Goal: Task Accomplishment & Management: Complete application form

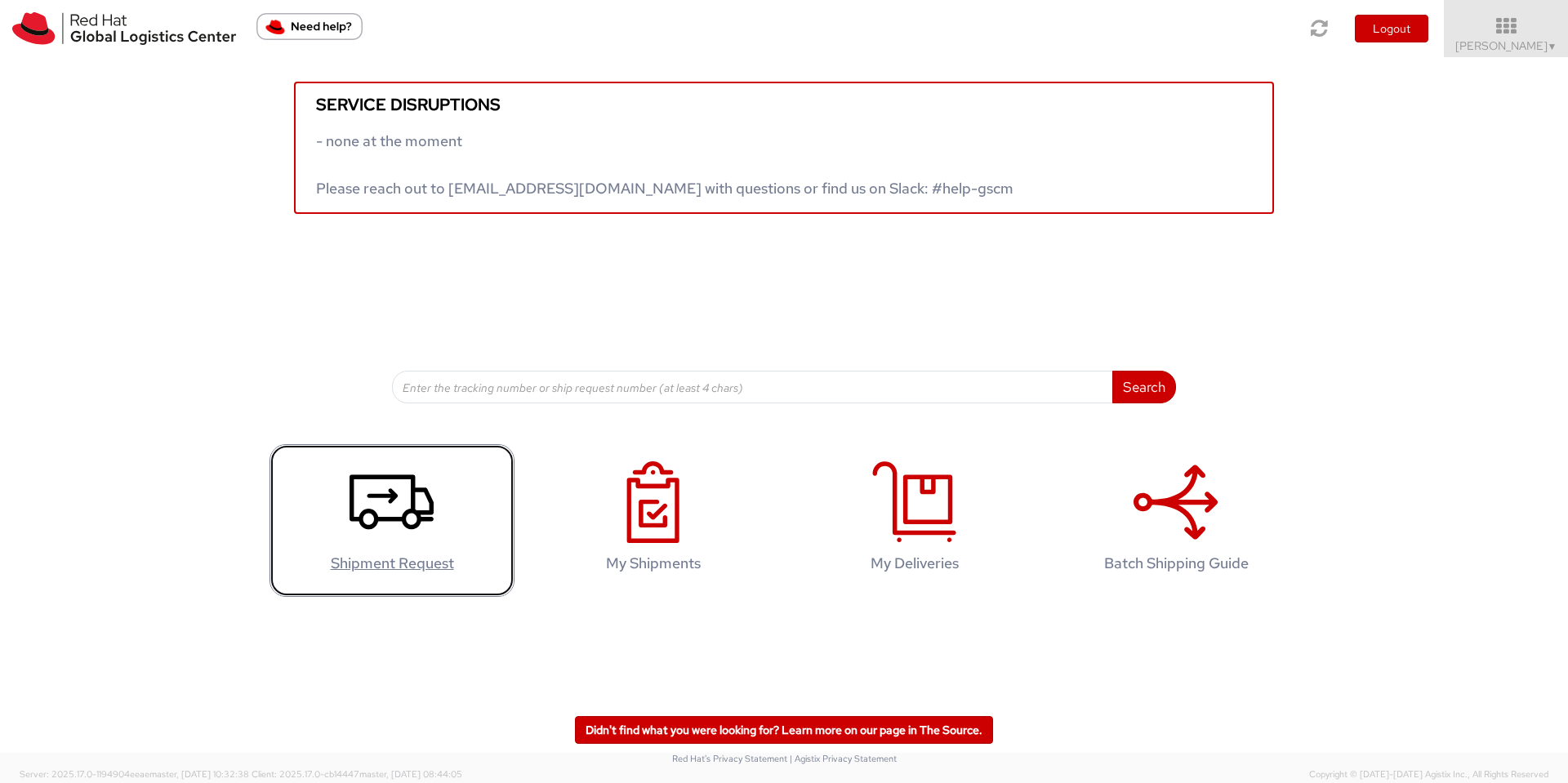
click at [381, 563] on h4 "Shipment Request" at bounding box center [392, 563] width 211 height 16
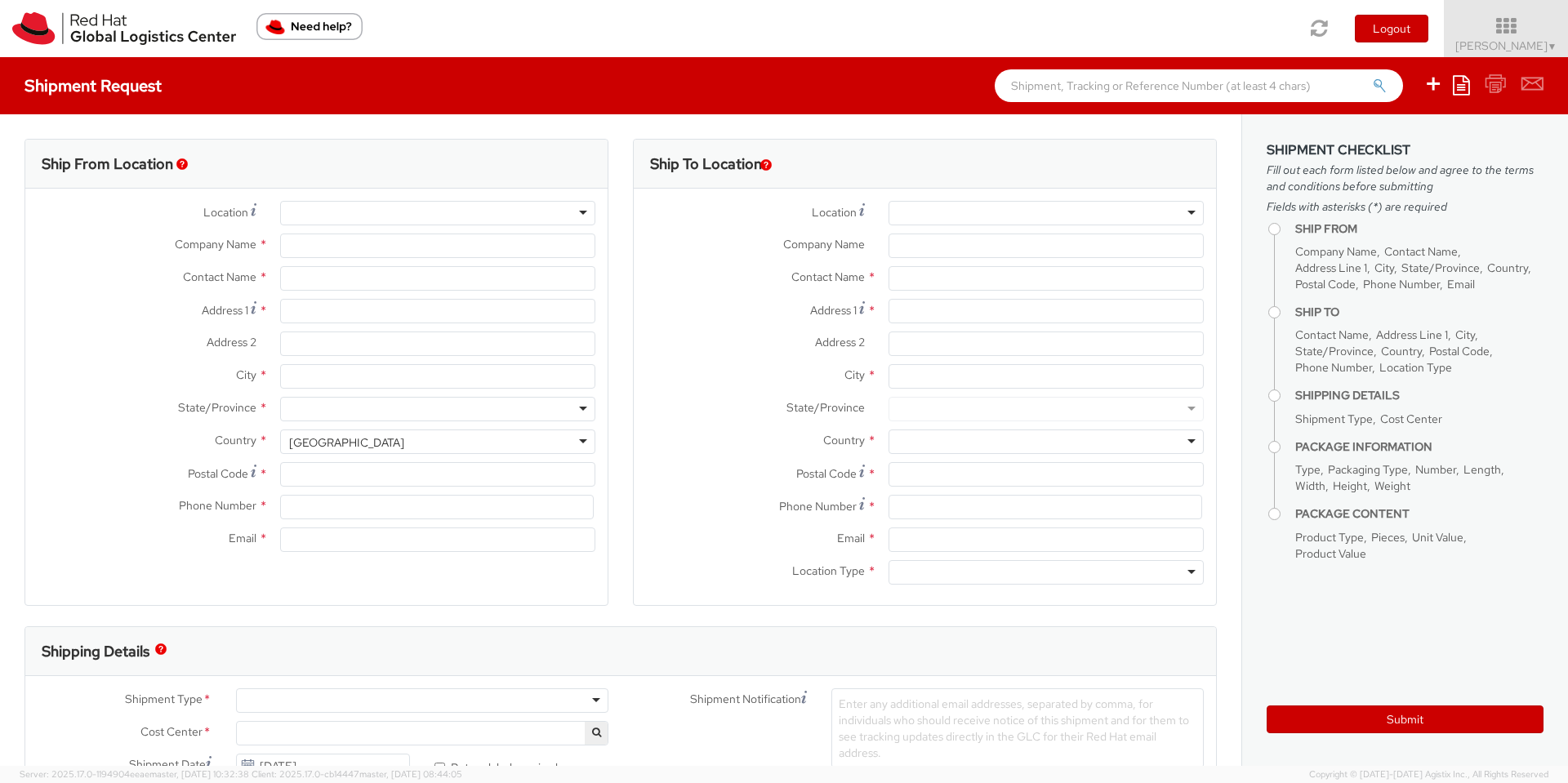
select select
select select "200"
type input "Red Hat"
type input "[PERSON_NAME]"
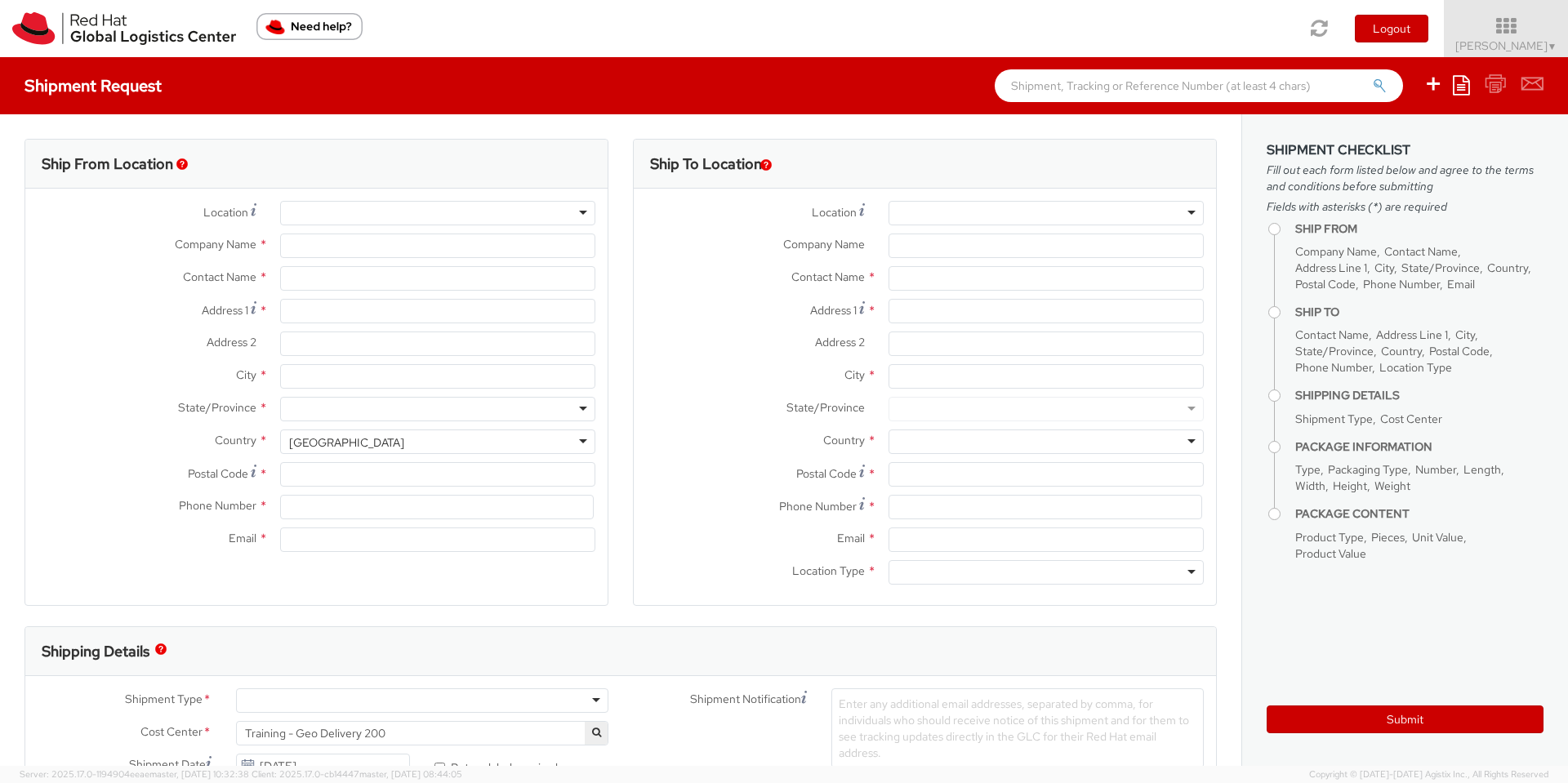
type input "441252363639"
type input "dgould@redhat.com"
